Goal: Submit feedback/report problem

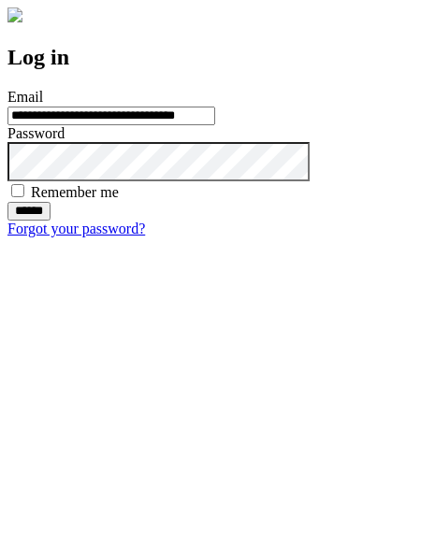
type input "**********"
click at [51, 221] on input "******" at bounding box center [28, 211] width 43 height 19
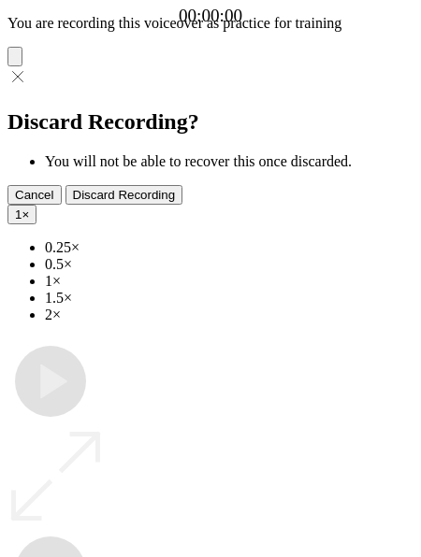
type input "**********"
